Goal: Information Seeking & Learning: Find specific fact

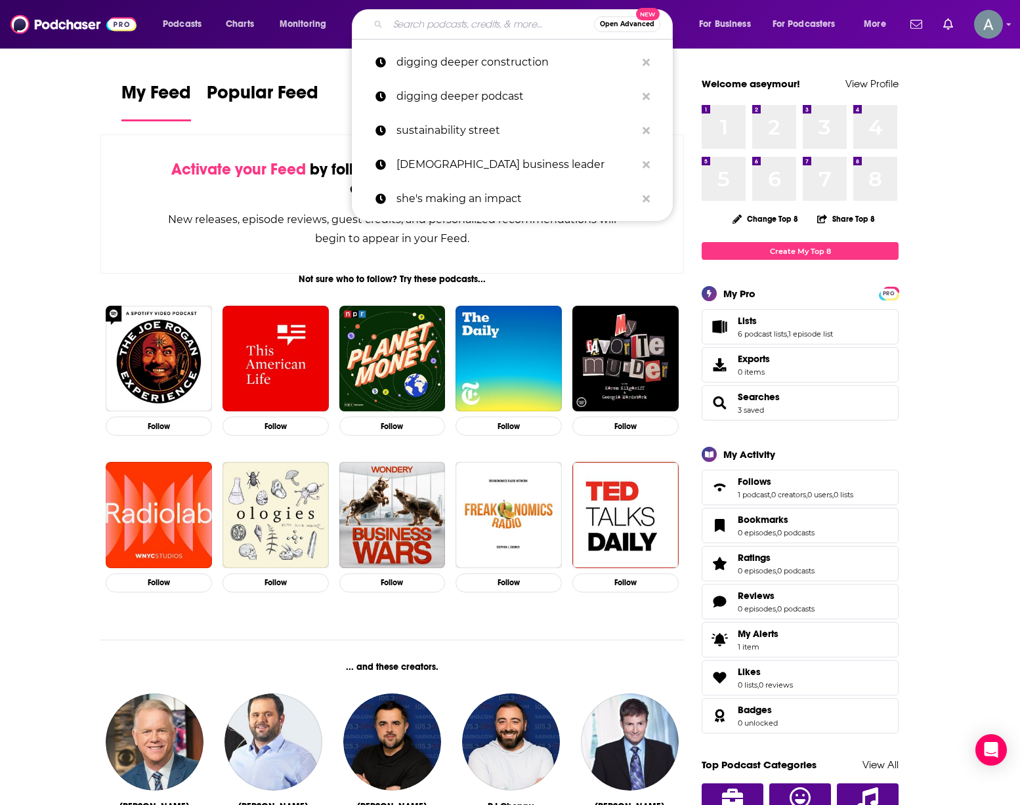
click at [519, 16] on input "Search podcasts, credits, & more..." at bounding box center [491, 24] width 206 height 21
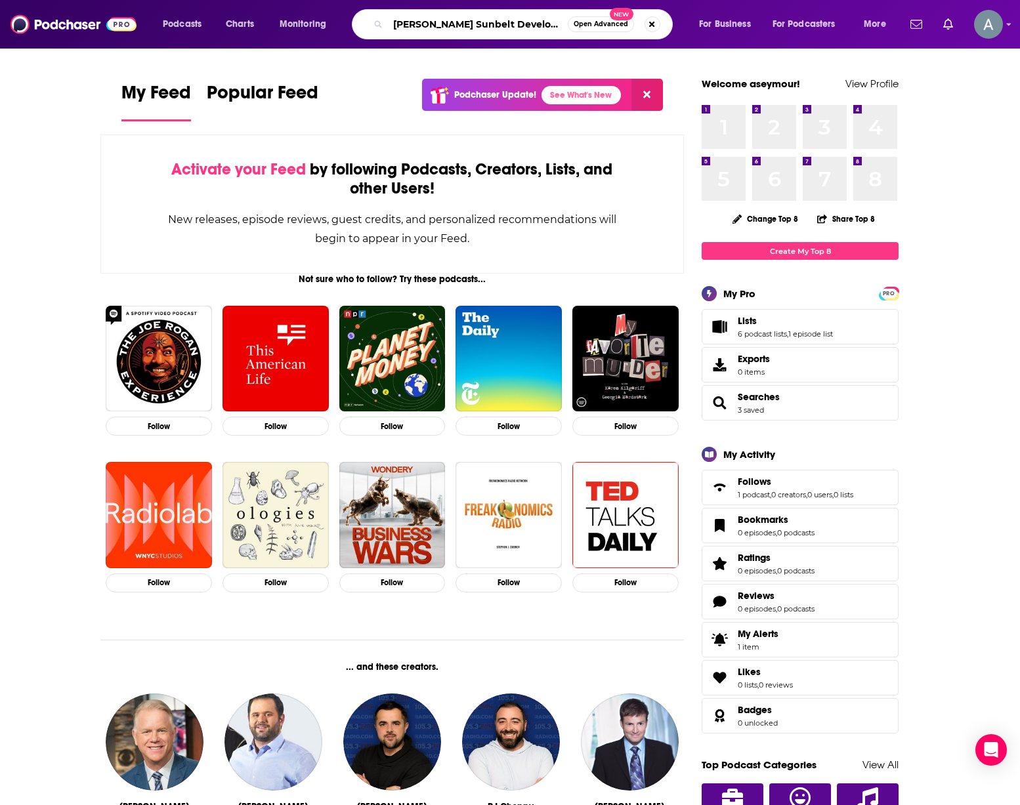
type input "[PERSON_NAME] Sunbelt Developers"
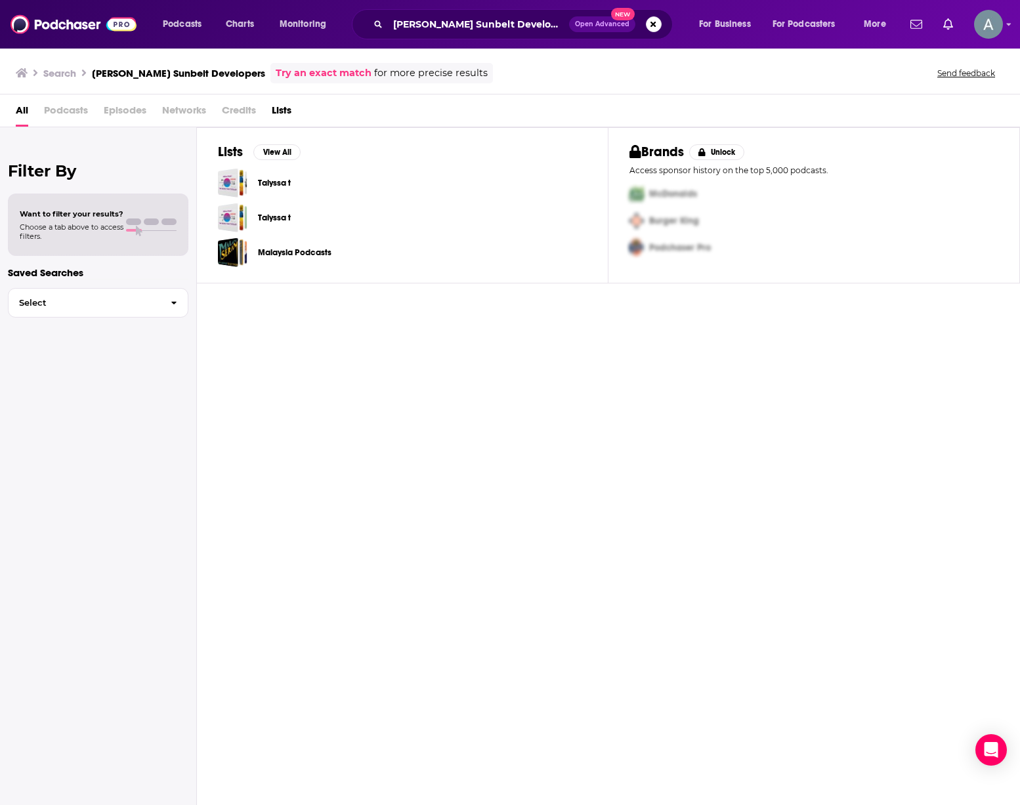
click at [63, 116] on span "Podcasts" at bounding box center [66, 113] width 44 height 27
click at [64, 113] on span "Podcasts" at bounding box center [66, 113] width 44 height 27
click at [68, 107] on span "Podcasts" at bounding box center [66, 113] width 44 height 27
click at [643, 61] on div "Search [PERSON_NAME] Sunbelt Developers Try an exact match for more precise res…" at bounding box center [510, 70] width 1020 height 47
